Goal: Task Accomplishment & Management: Check status

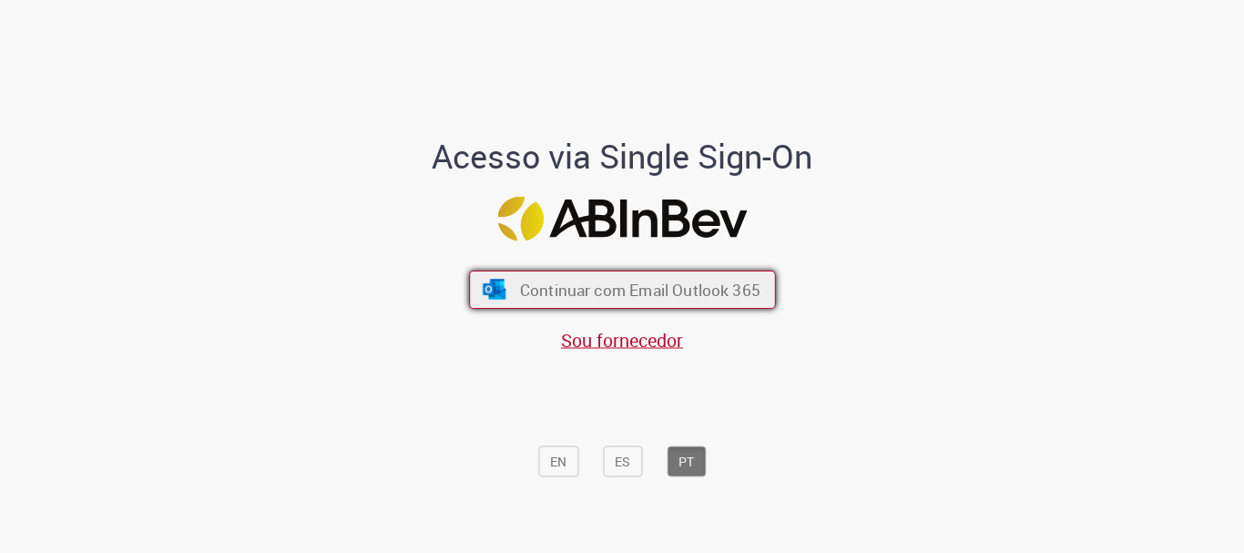
click at [623, 287] on span "Continuar com Email Outlook 365" at bounding box center [639, 290] width 241 height 21
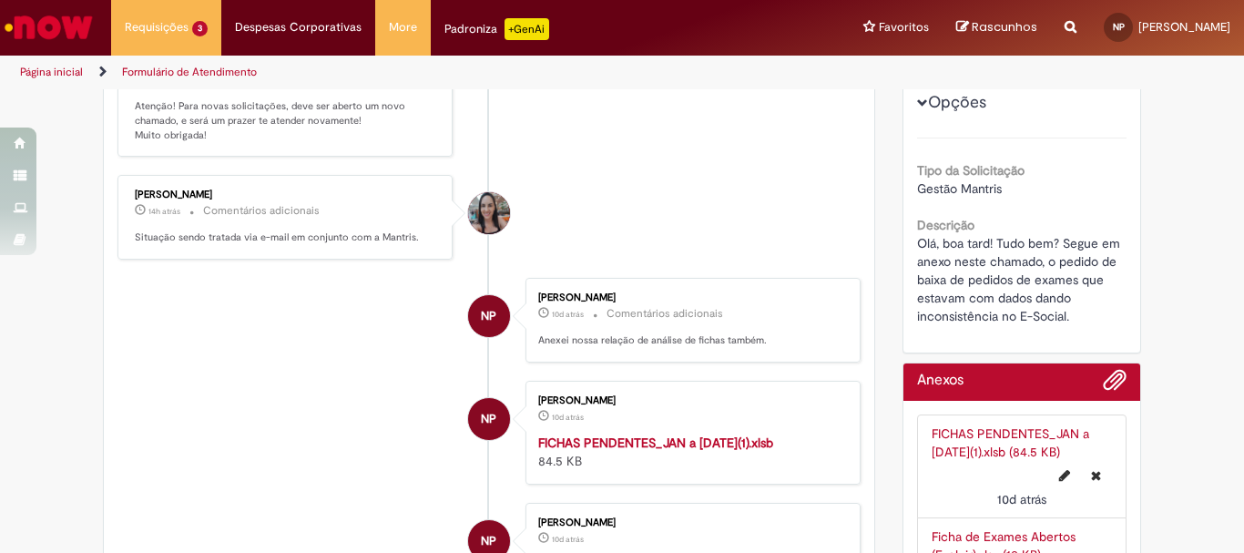
scroll to position [469, 0]
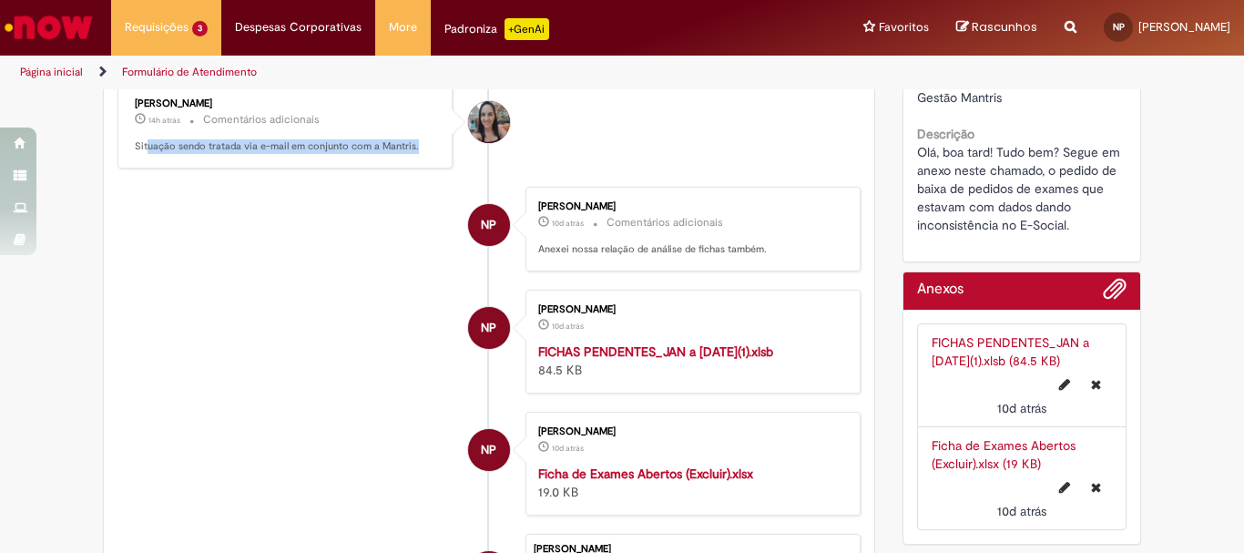
drag, startPoint x: 139, startPoint y: 173, endPoint x: 452, endPoint y: 179, distance: 312.5
click at [452, 169] on li "Lilian Goncalves Aguiar 14h atrás 14 horas atrás Comentários adicionais Situaçã…" at bounding box center [489, 126] width 743 height 85
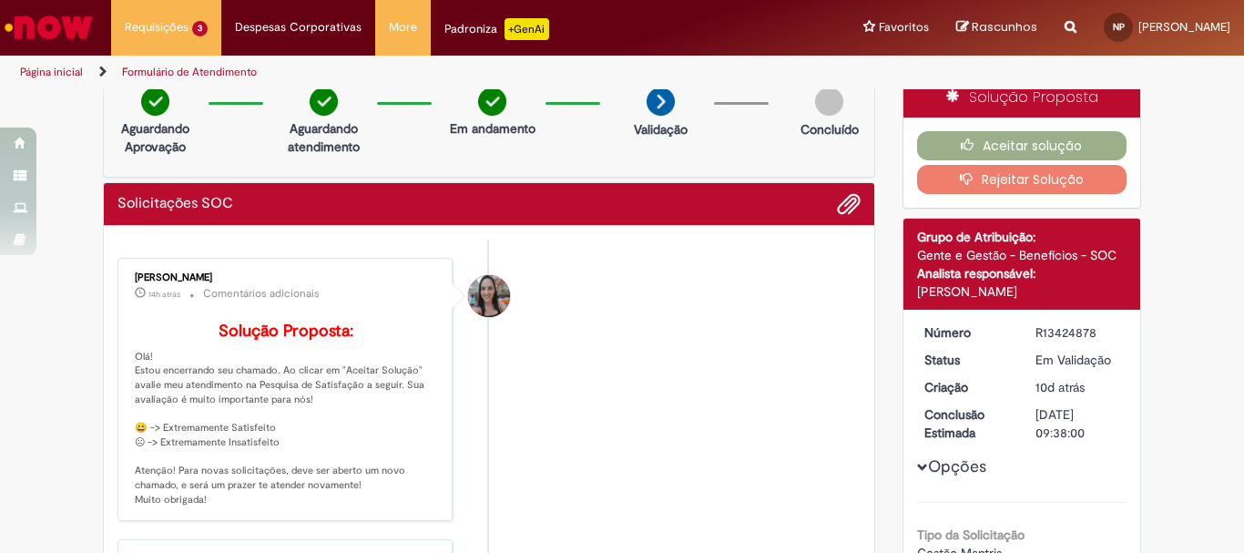
scroll to position [0, 0]
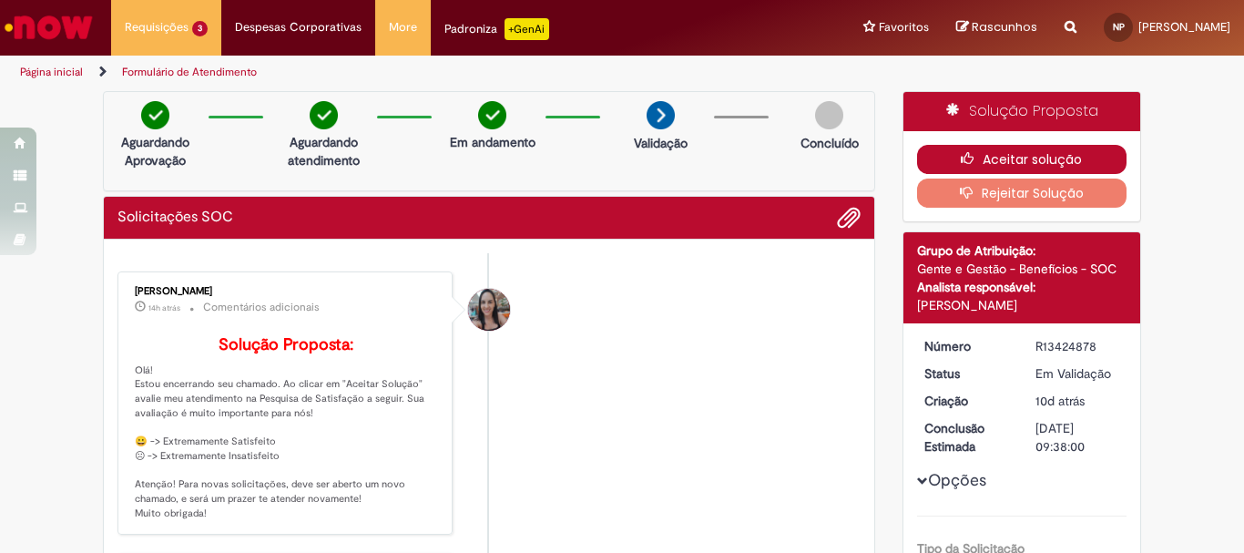
click at [1027, 162] on button "Aceitar solução" at bounding box center [1022, 159] width 210 height 29
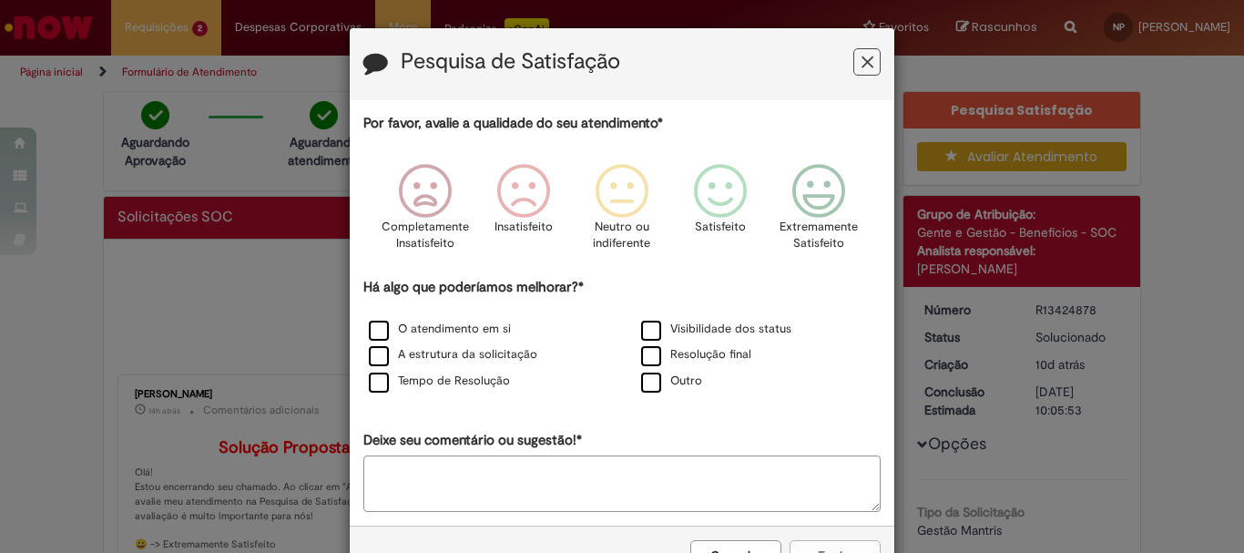
click at [862, 63] on icon "Feedback" at bounding box center [868, 62] width 12 height 19
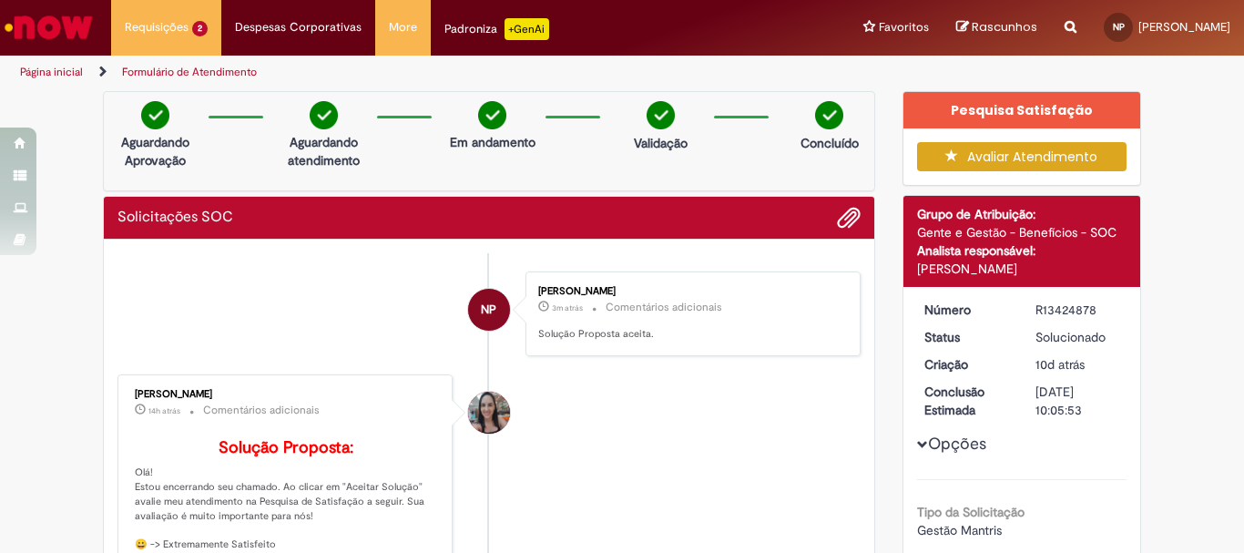
click at [968, 154] on button "Avaliar Atendimento" at bounding box center [1022, 156] width 210 height 29
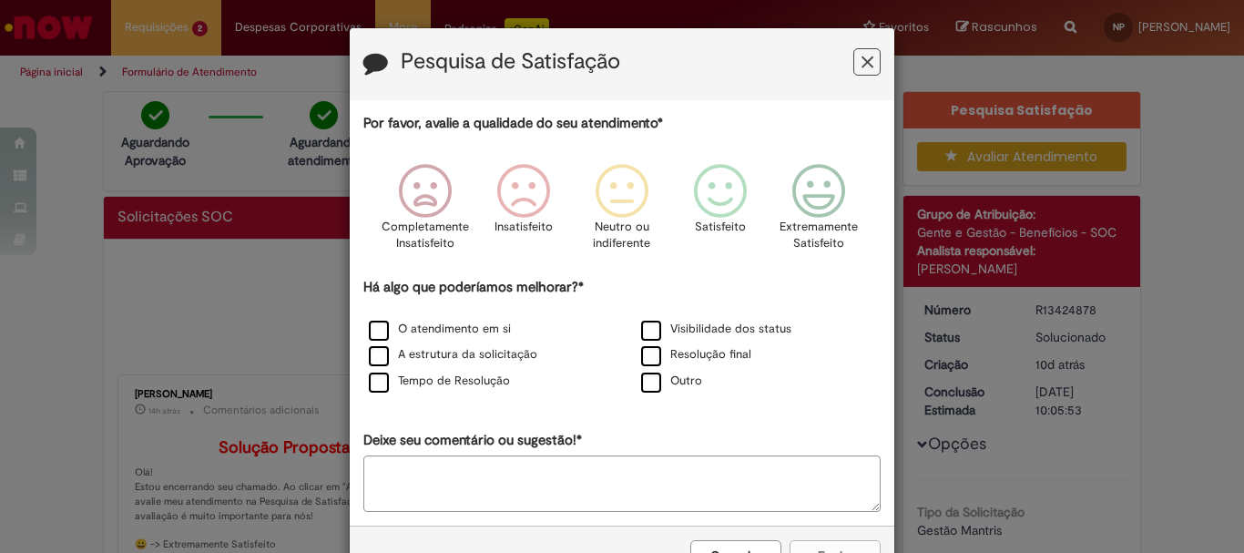
click at [862, 65] on icon "Feedback" at bounding box center [868, 62] width 12 height 19
